Goal: Task Accomplishment & Management: Complete application form

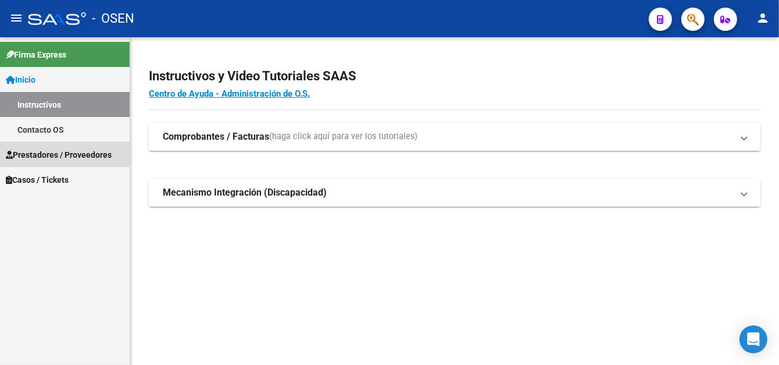
click at [65, 151] on span "Prestadores / Proveedores" at bounding box center [59, 154] width 106 height 13
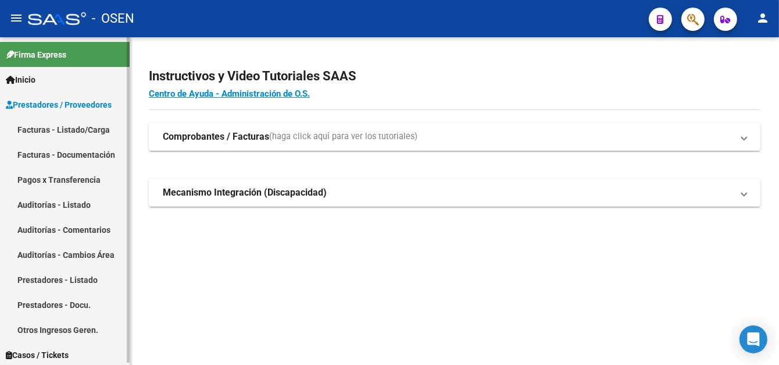
click at [67, 129] on link "Facturas - Listado/Carga" at bounding box center [65, 129] width 130 height 25
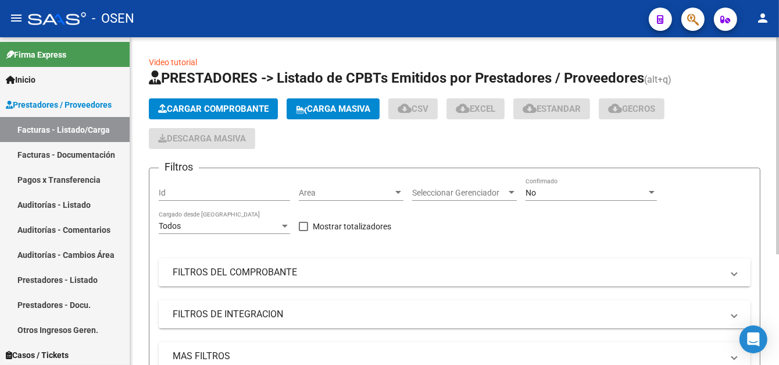
click at [196, 111] on span "Cargar Comprobante" at bounding box center [213, 109] width 110 height 10
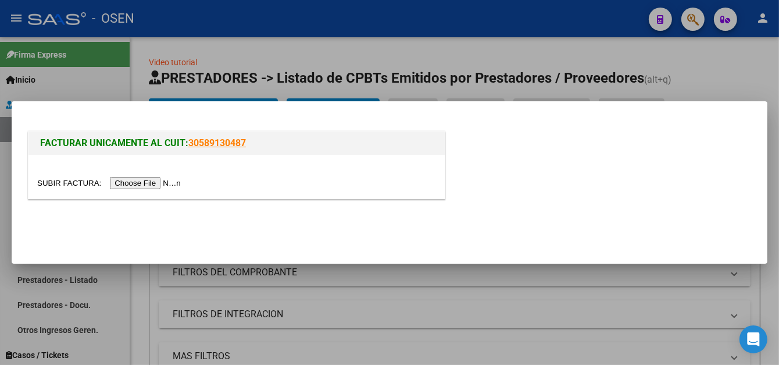
click at [165, 184] on input "file" at bounding box center [110, 183] width 147 height 12
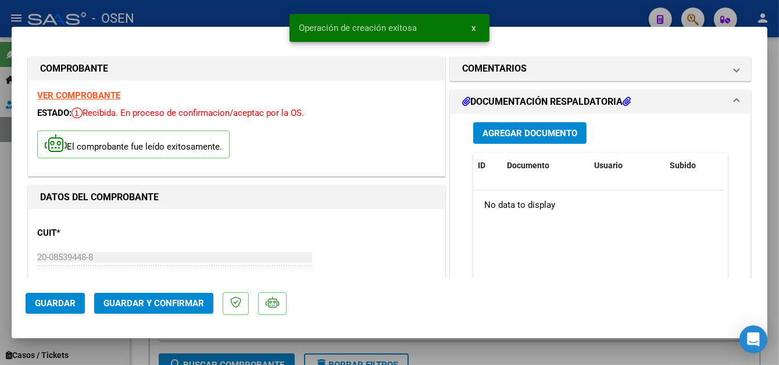
click at [177, 18] on div at bounding box center [389, 182] width 779 height 365
type input "$ 0,00"
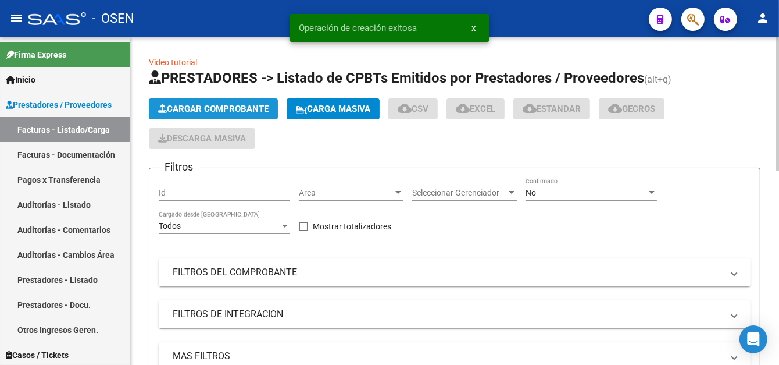
click at [183, 104] on span "Cargar Comprobante" at bounding box center [213, 109] width 110 height 10
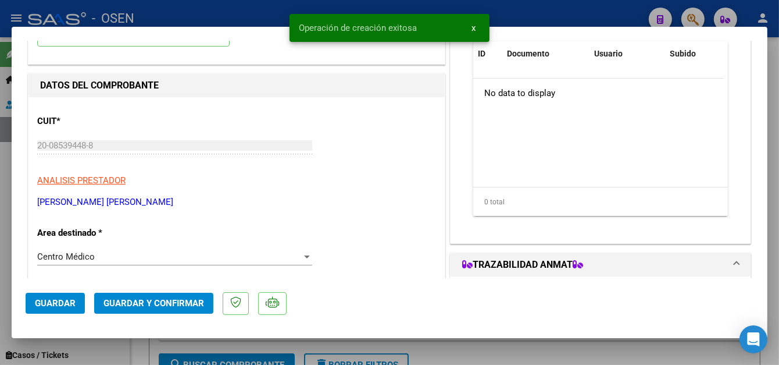
scroll to position [116, 0]
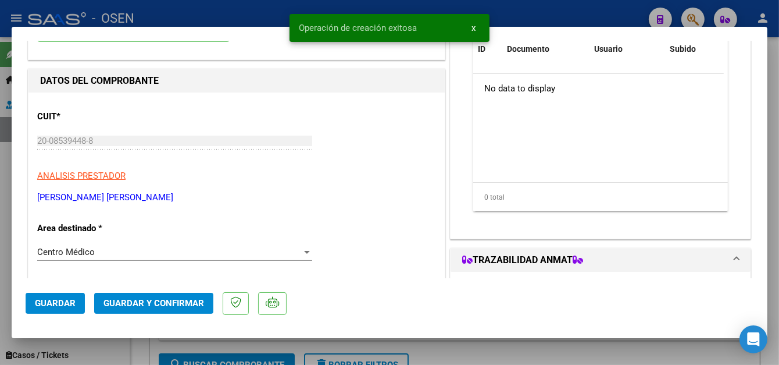
click at [44, 310] on button "Guardar" at bounding box center [55, 302] width 59 height 21
click at [222, 19] on div at bounding box center [389, 182] width 779 height 365
type input "$ 0,00"
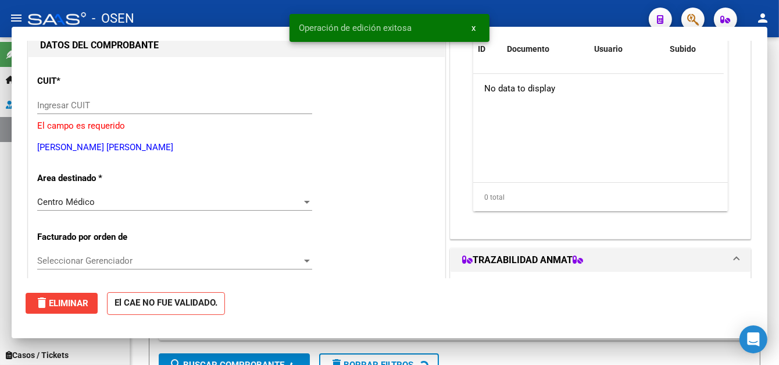
scroll to position [124, 0]
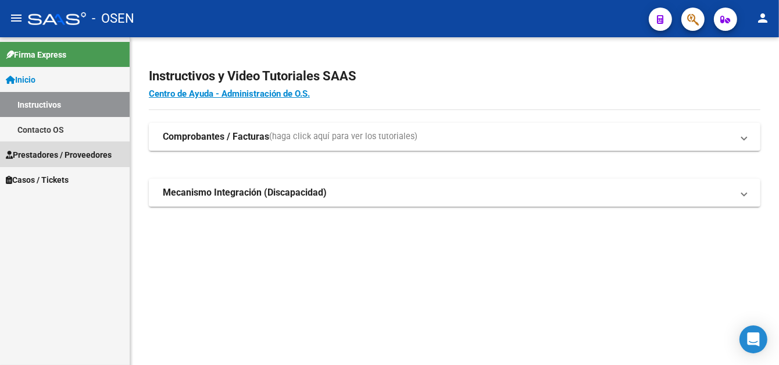
click at [51, 151] on span "Prestadores / Proveedores" at bounding box center [59, 154] width 106 height 13
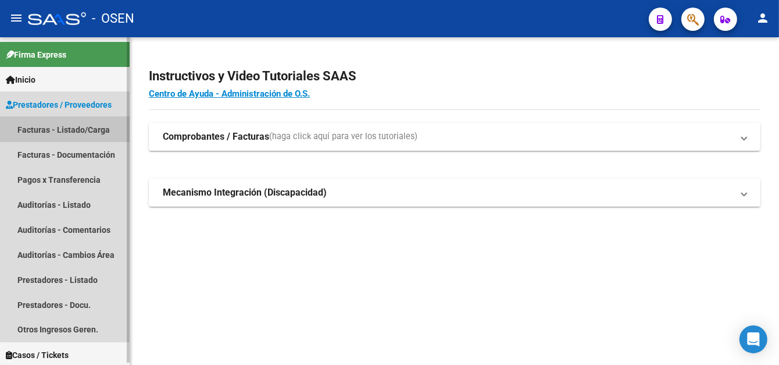
click at [74, 129] on link "Facturas - Listado/Carga" at bounding box center [65, 129] width 130 height 25
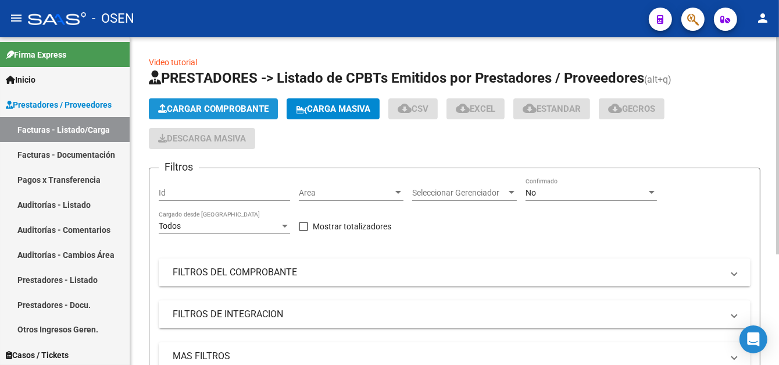
click at [231, 98] on button "Cargar Comprobante" at bounding box center [213, 108] width 129 height 21
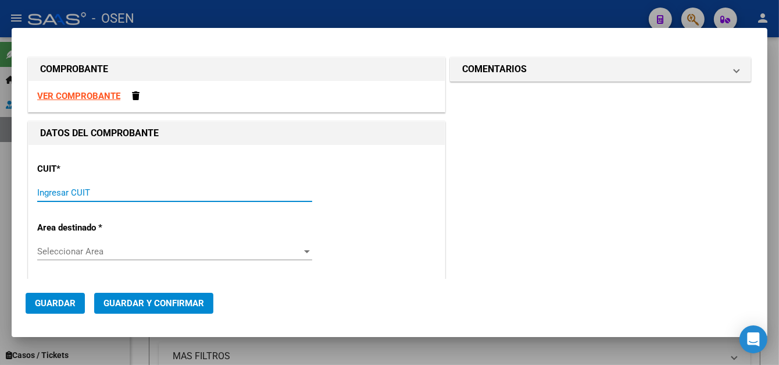
click at [94, 190] on input "Ingresar CUIT" at bounding box center [174, 192] width 275 height 10
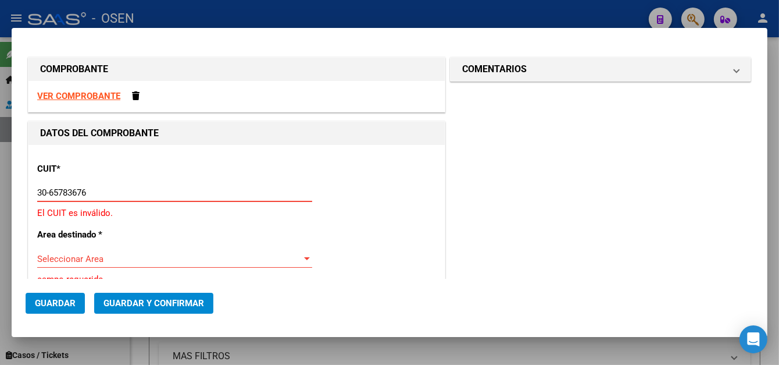
drag, startPoint x: 105, startPoint y: 191, endPoint x: 0, endPoint y: 186, distance: 105.4
click at [0, 186] on div "COMPROBANTE VER COMPROBANTE DATOS DEL COMPROBANTE CUIT * 30-65783676 Ingresar C…" at bounding box center [389, 182] width 779 height 365
type input "30-65786367-6"
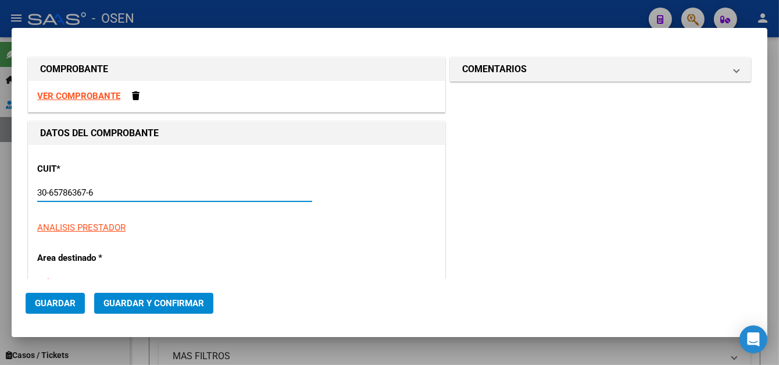
type input "64"
type input "30-65786367-6"
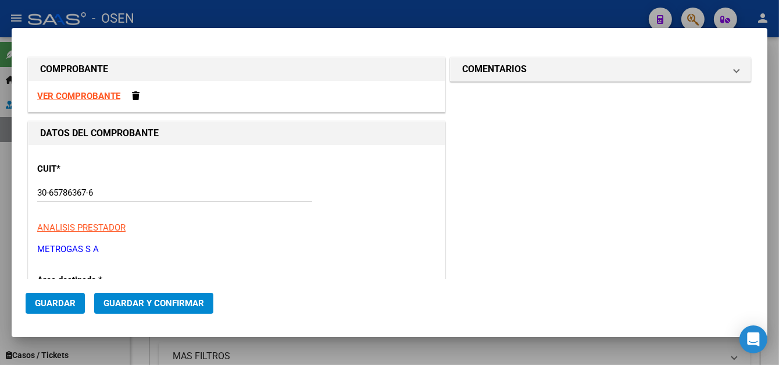
scroll to position [143, 0]
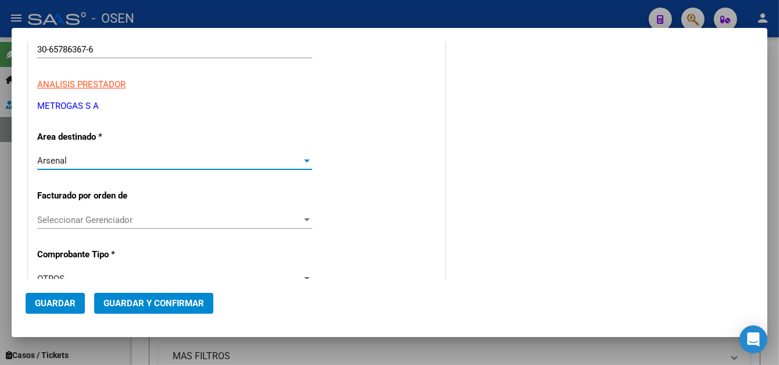
click at [76, 161] on div "Arsenal" at bounding box center [169, 160] width 265 height 10
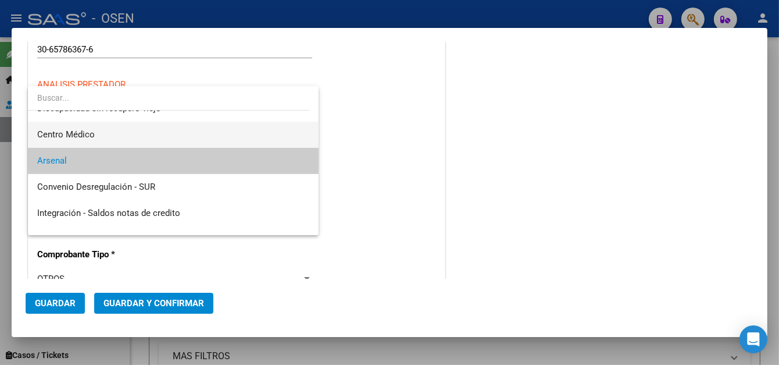
click at [74, 135] on span "Centro Médico" at bounding box center [66, 134] width 58 height 10
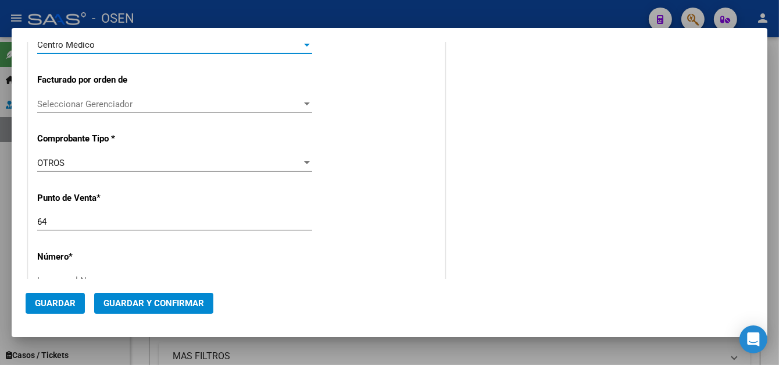
scroll to position [259, 0]
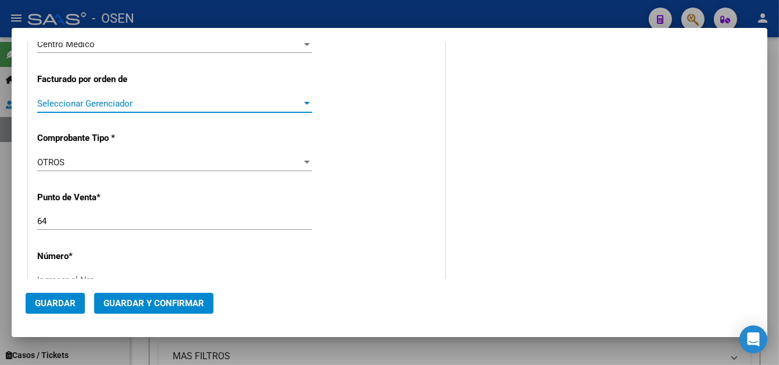
click at [90, 106] on span "Seleccionar Gerenciador" at bounding box center [169, 103] width 265 height 10
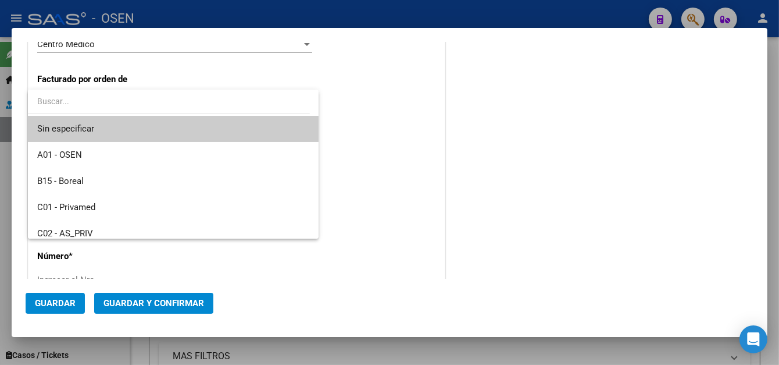
click at [90, 106] on input "dropdown search" at bounding box center [169, 101] width 282 height 24
click at [349, 111] on div at bounding box center [389, 182] width 779 height 365
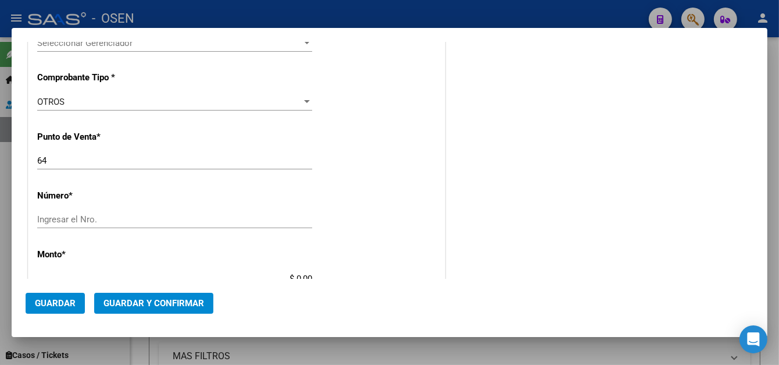
scroll to position [376, 0]
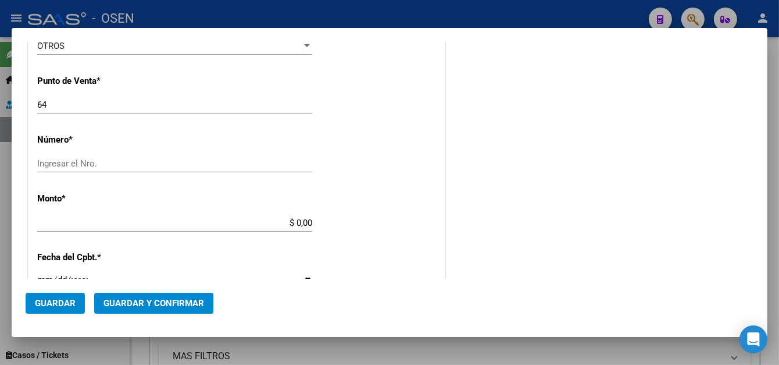
click at [88, 174] on div "Ingresar el Nro." at bounding box center [174, 169] width 275 height 28
click at [89, 169] on div "Ingresar el Nro." at bounding box center [174, 163] width 275 height 17
click at [90, 166] on input "Ingresar el Nro." at bounding box center [174, 163] width 275 height 10
type input "45370753"
click at [290, 220] on input "$ 0,00" at bounding box center [174, 222] width 275 height 10
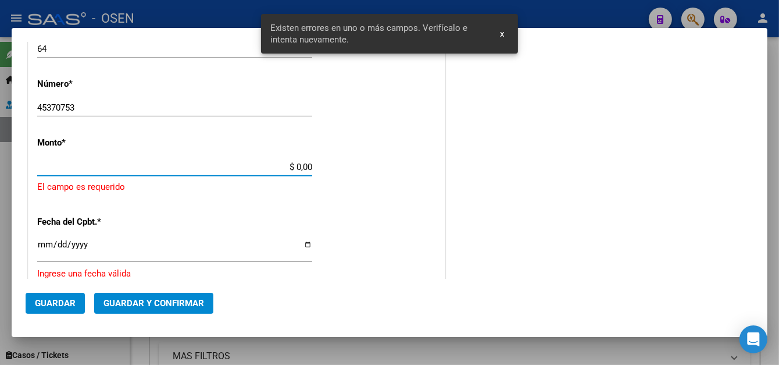
scroll to position [432, 0]
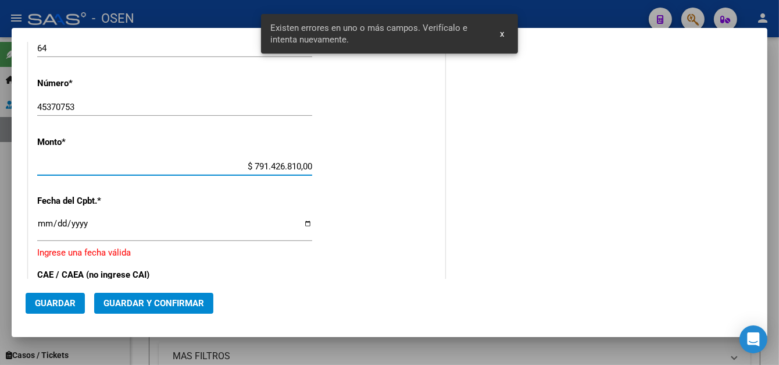
click at [309, 159] on div "$ 791.426.810,00 Ingresar el monto" at bounding box center [174, 166] width 275 height 17
click at [309, 163] on input "$ 791.426.810,00" at bounding box center [174, 166] width 275 height 10
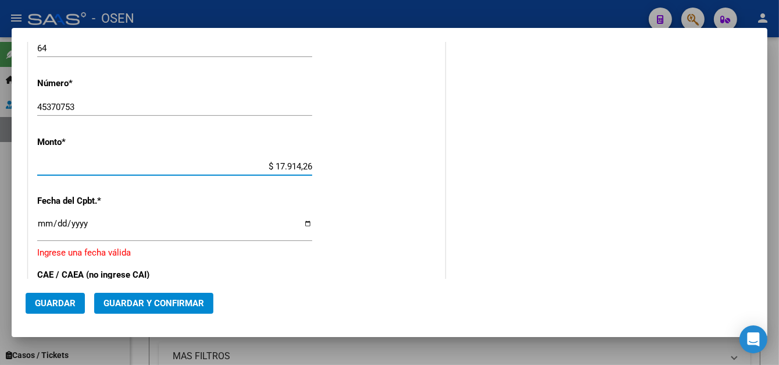
type input "$ 179.142,68"
click at [46, 223] on input "Ingresar la fecha" at bounding box center [174, 228] width 275 height 19
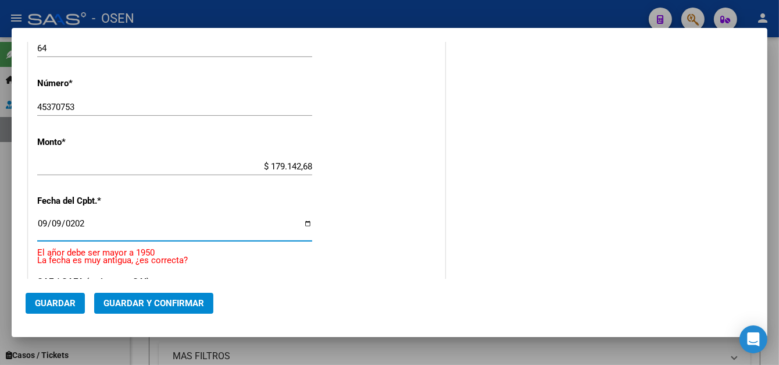
type input "[DATE]"
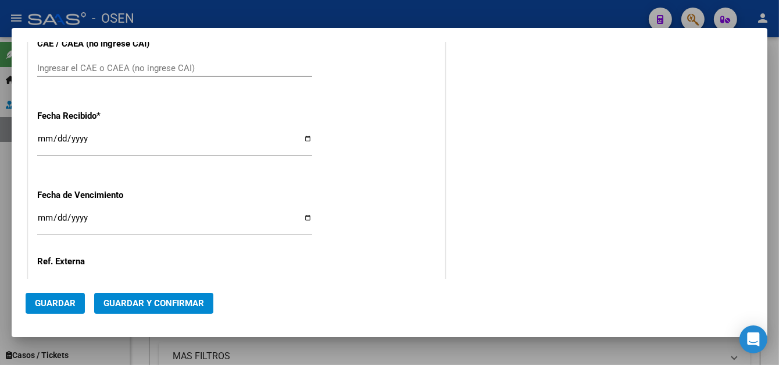
scroll to position [665, 0]
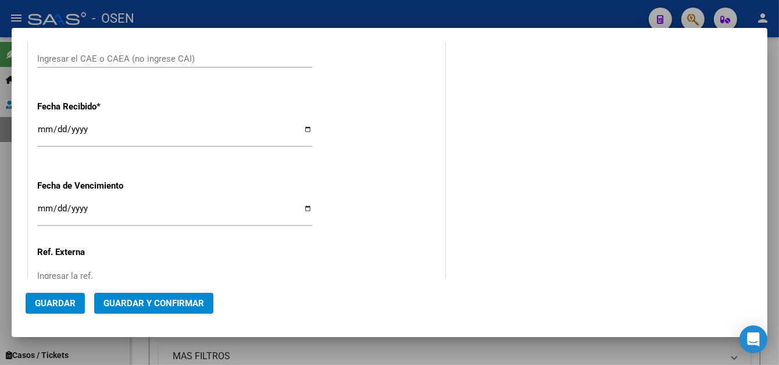
click at [41, 206] on input "Ingresar la fecha" at bounding box center [174, 213] width 275 height 19
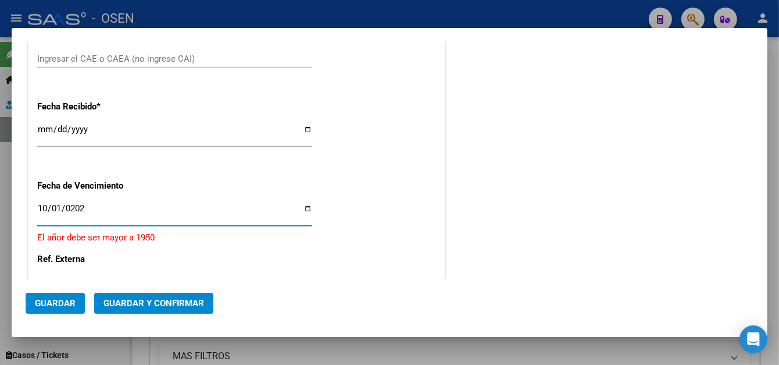
type input "[DATE]"
click at [67, 308] on span "Guardar" at bounding box center [55, 303] width 41 height 10
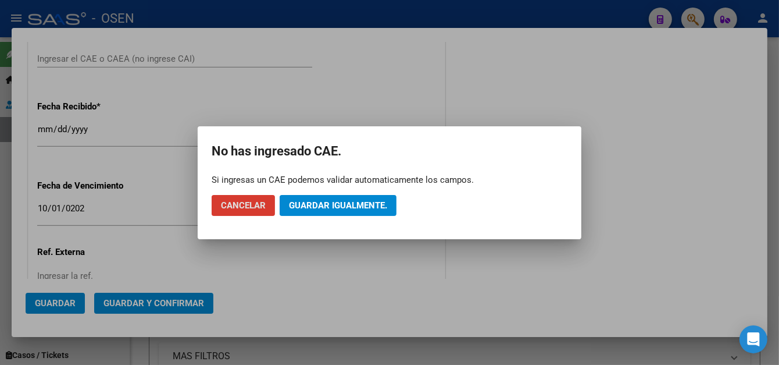
click at [348, 202] on span "Guardar igualmente." at bounding box center [338, 205] width 98 height 10
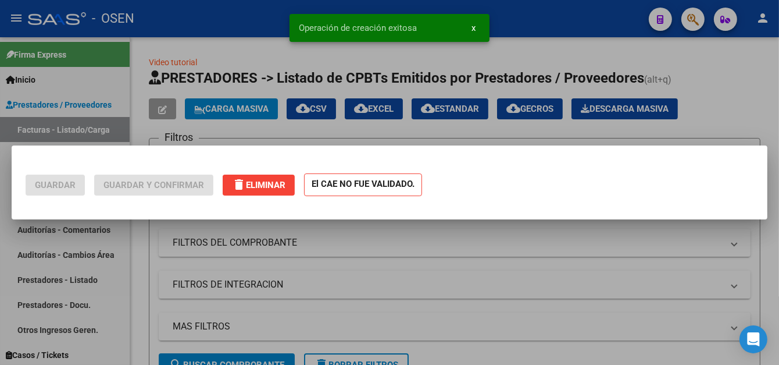
scroll to position [0, 0]
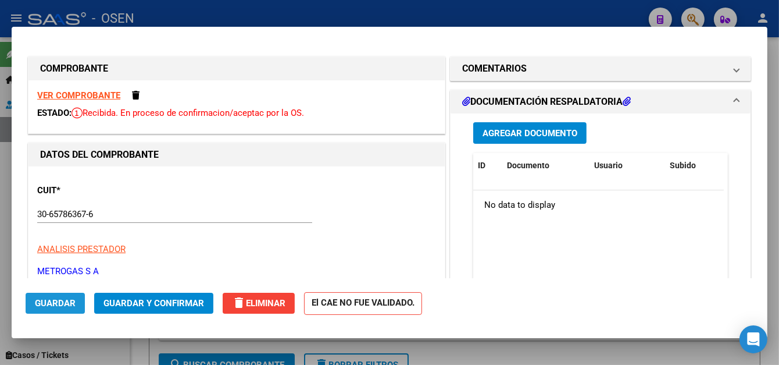
click at [56, 296] on button "Guardar" at bounding box center [55, 302] width 59 height 21
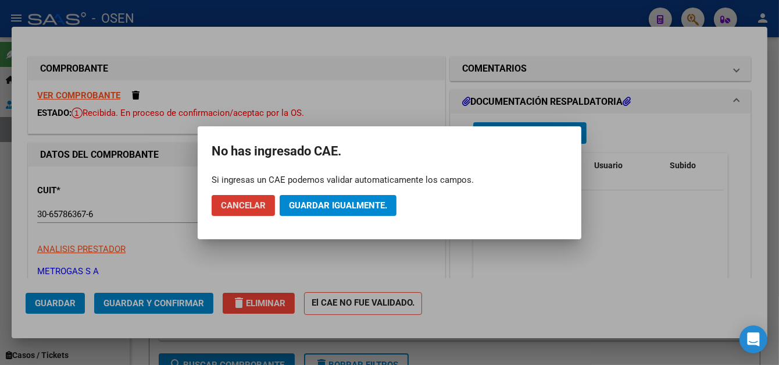
click at [315, 196] on button "Guardar igualmente." at bounding box center [338, 205] width 117 height 21
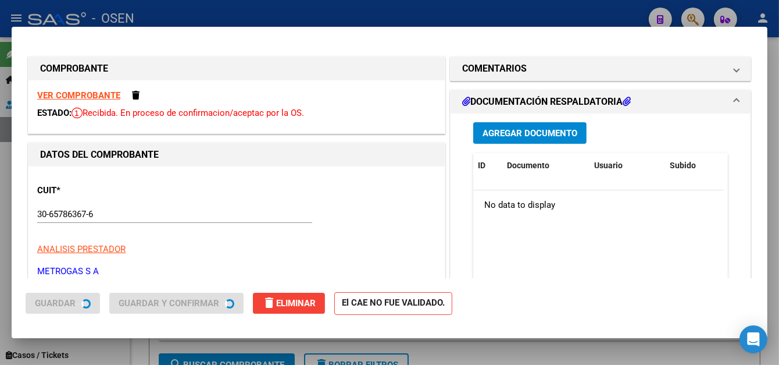
click at [292, 5] on div at bounding box center [389, 182] width 779 height 365
type input "$ 0,00"
